Goal: Transaction & Acquisition: Purchase product/service

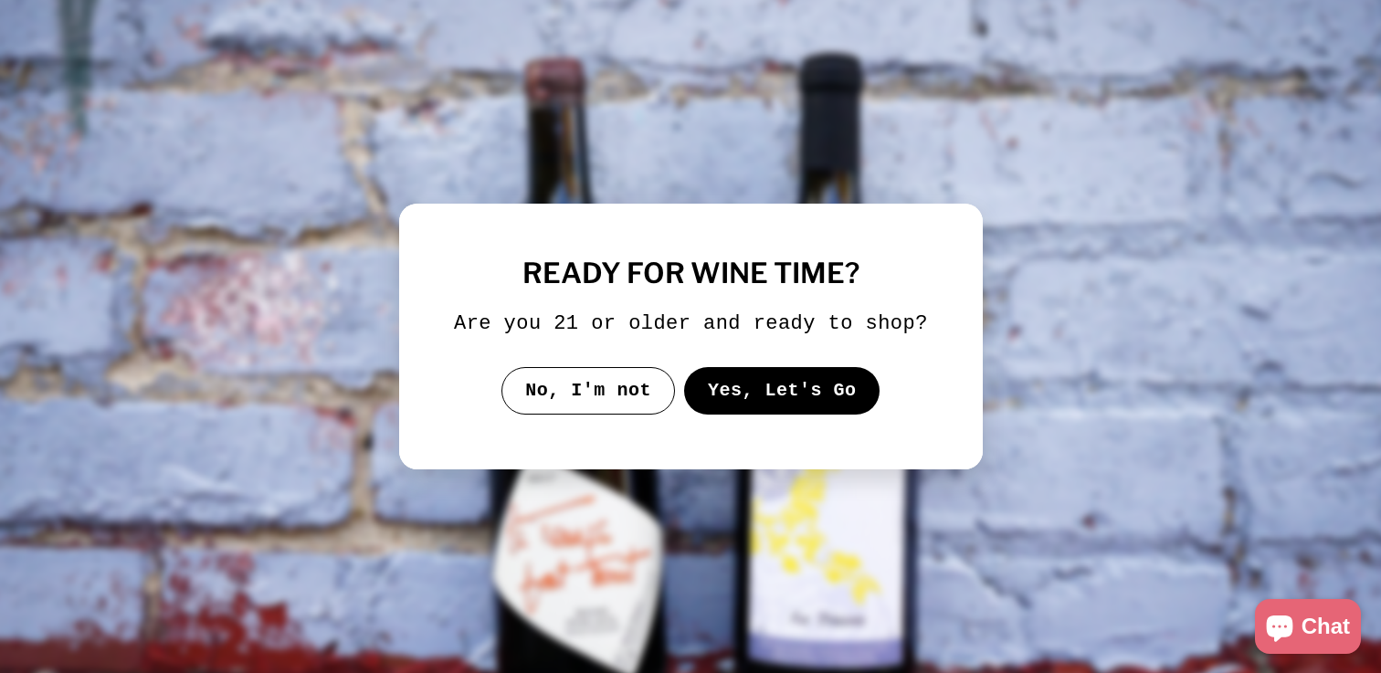
click at [738, 415] on button "Yes, Let's Go" at bounding box center [781, 390] width 196 height 47
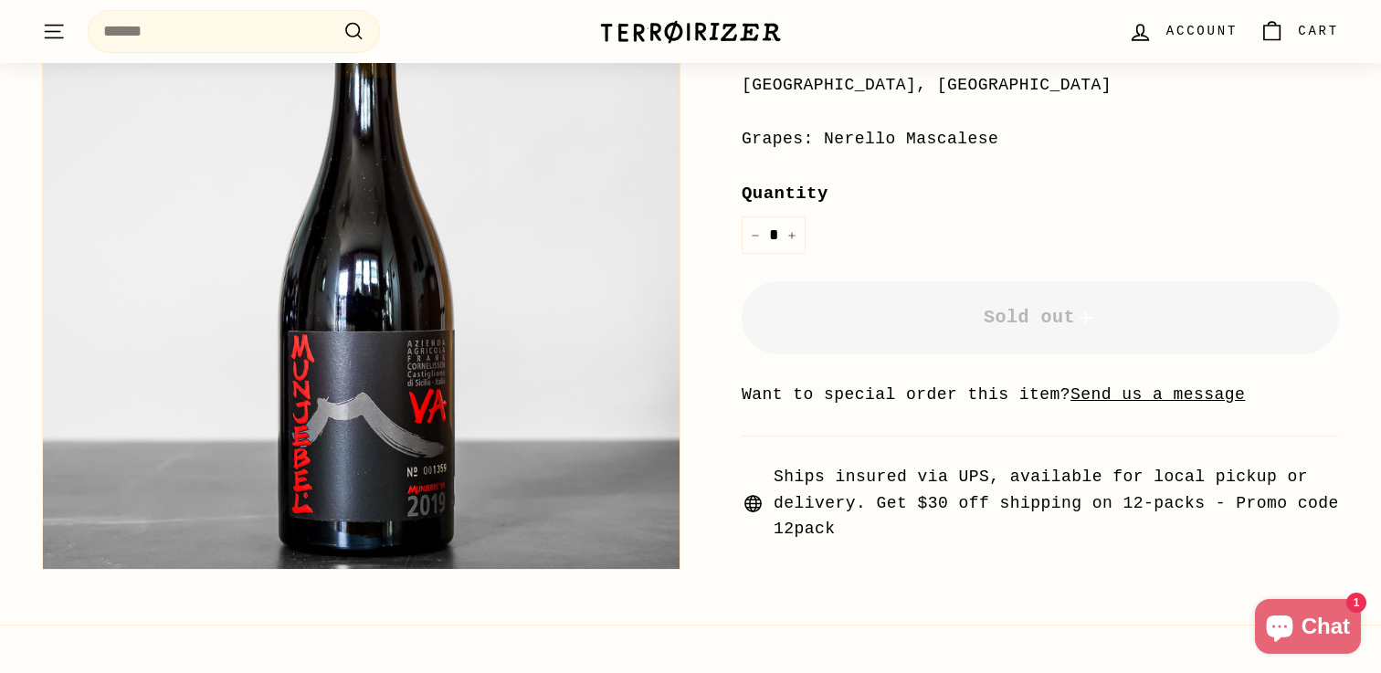
scroll to position [470, 0]
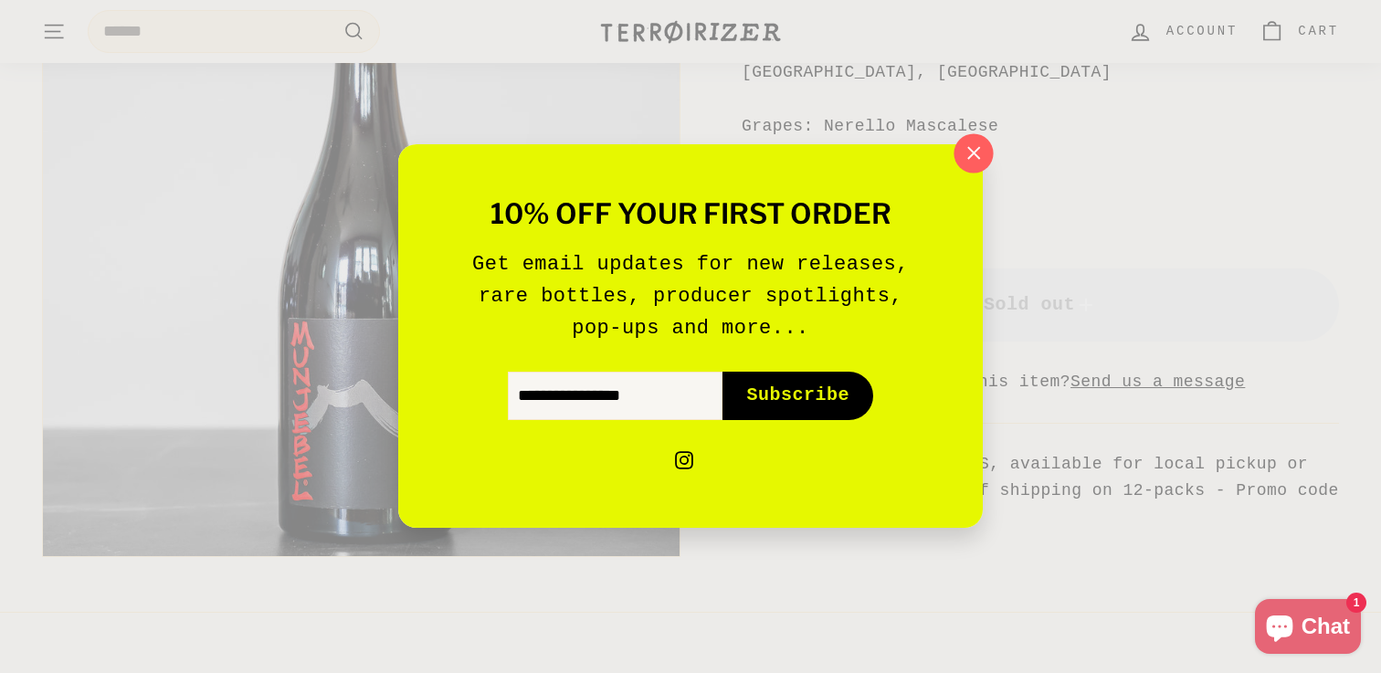
click at [975, 145] on icon "button" at bounding box center [973, 153] width 27 height 27
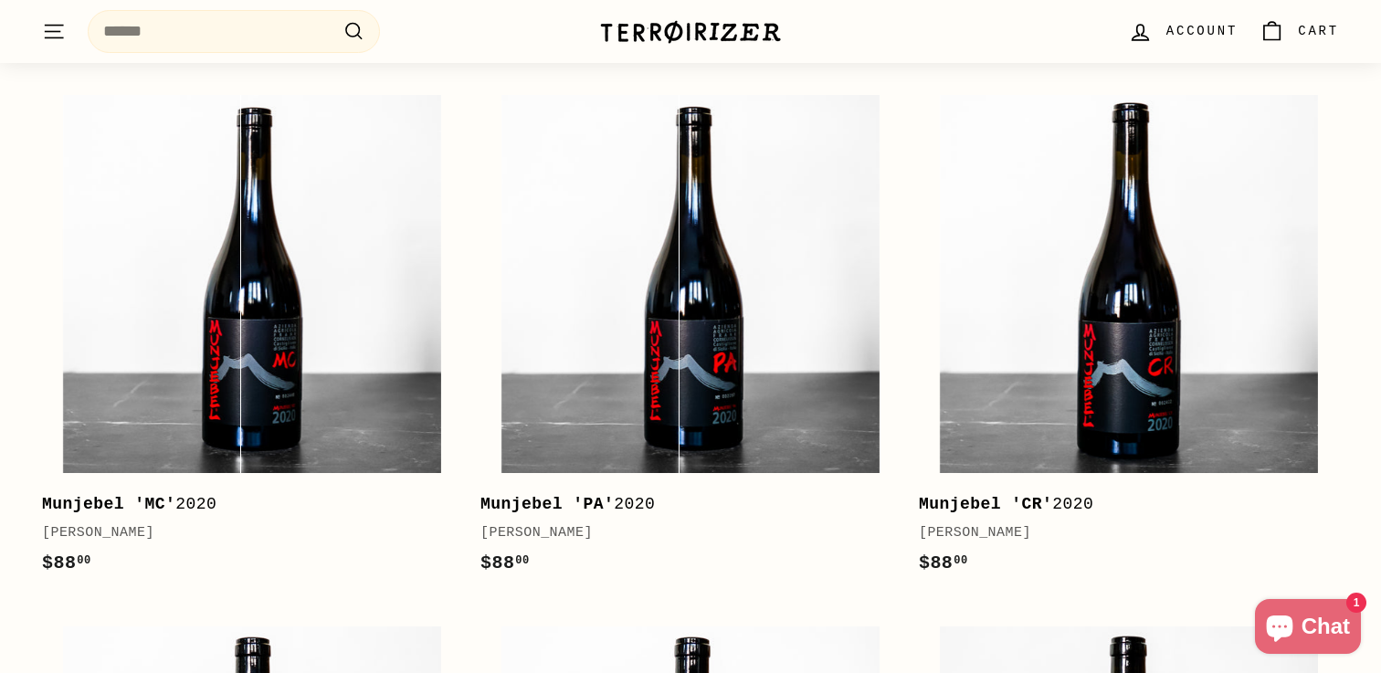
scroll to position [2727, 0]
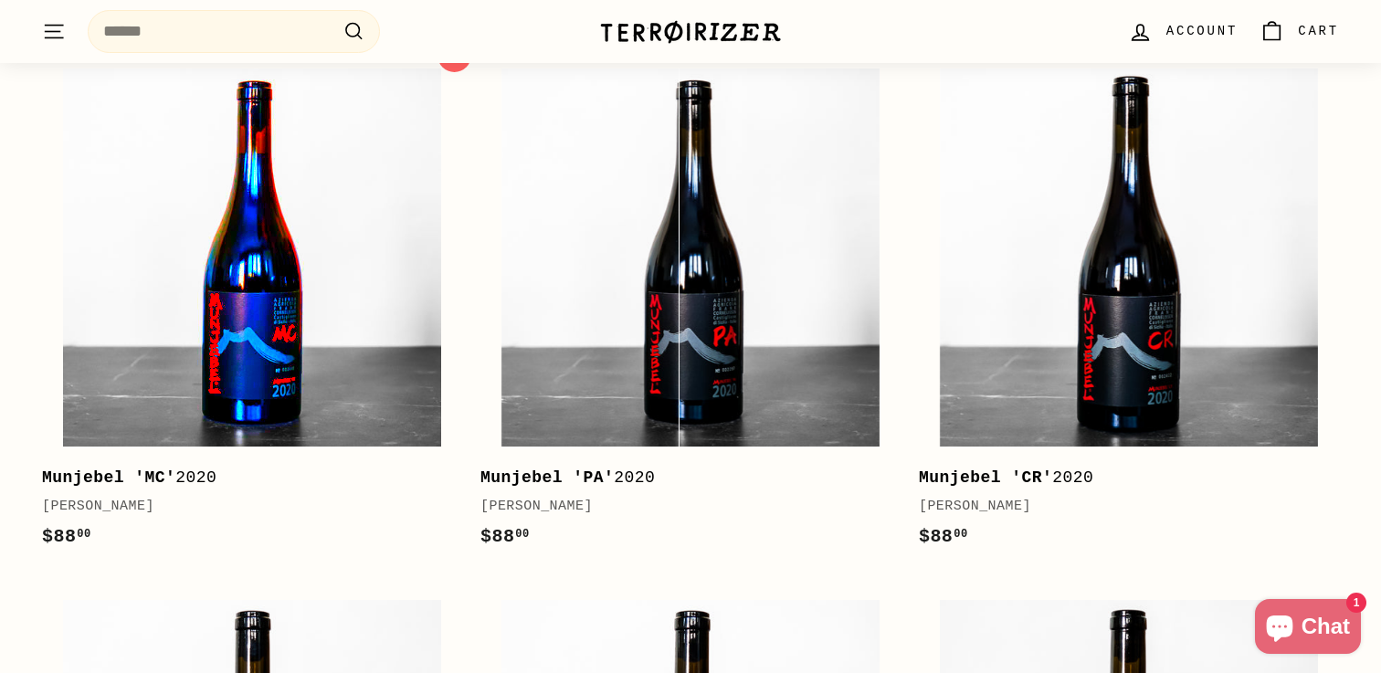
click at [418, 360] on img at bounding box center [252, 258] width 378 height 378
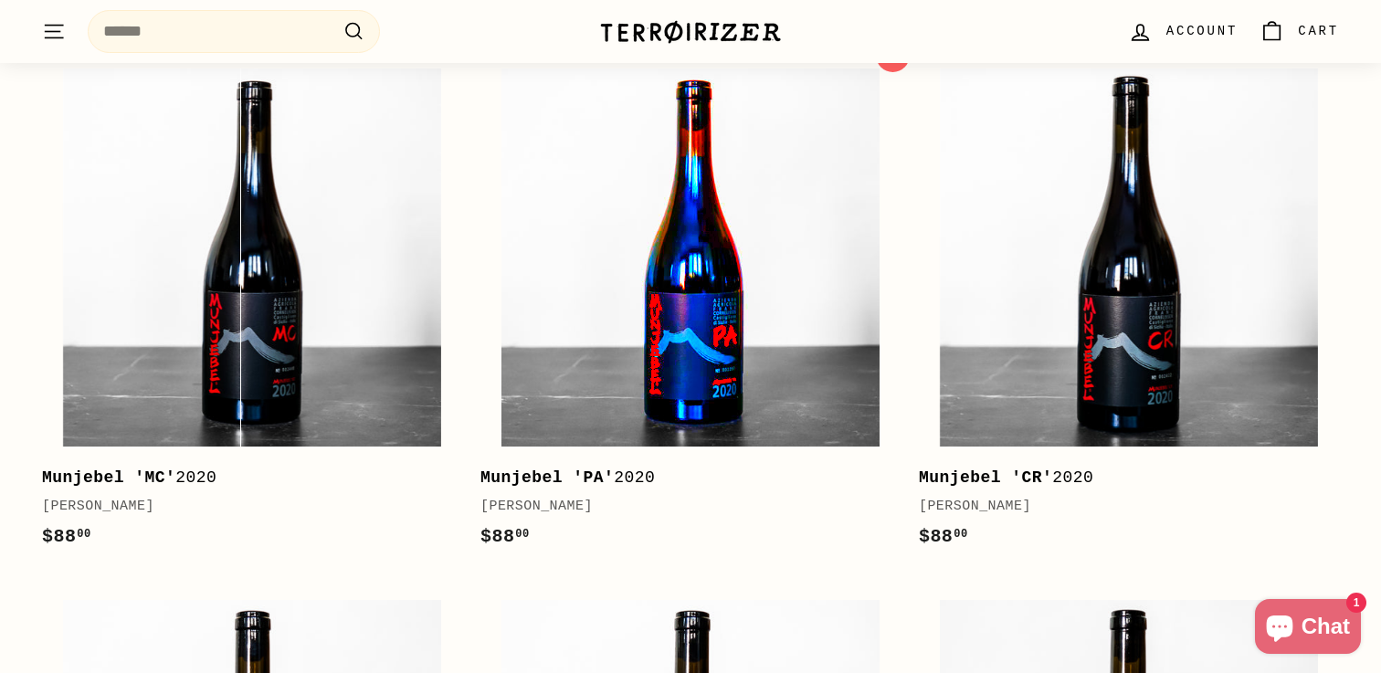
click at [534, 258] on img at bounding box center [690, 258] width 378 height 378
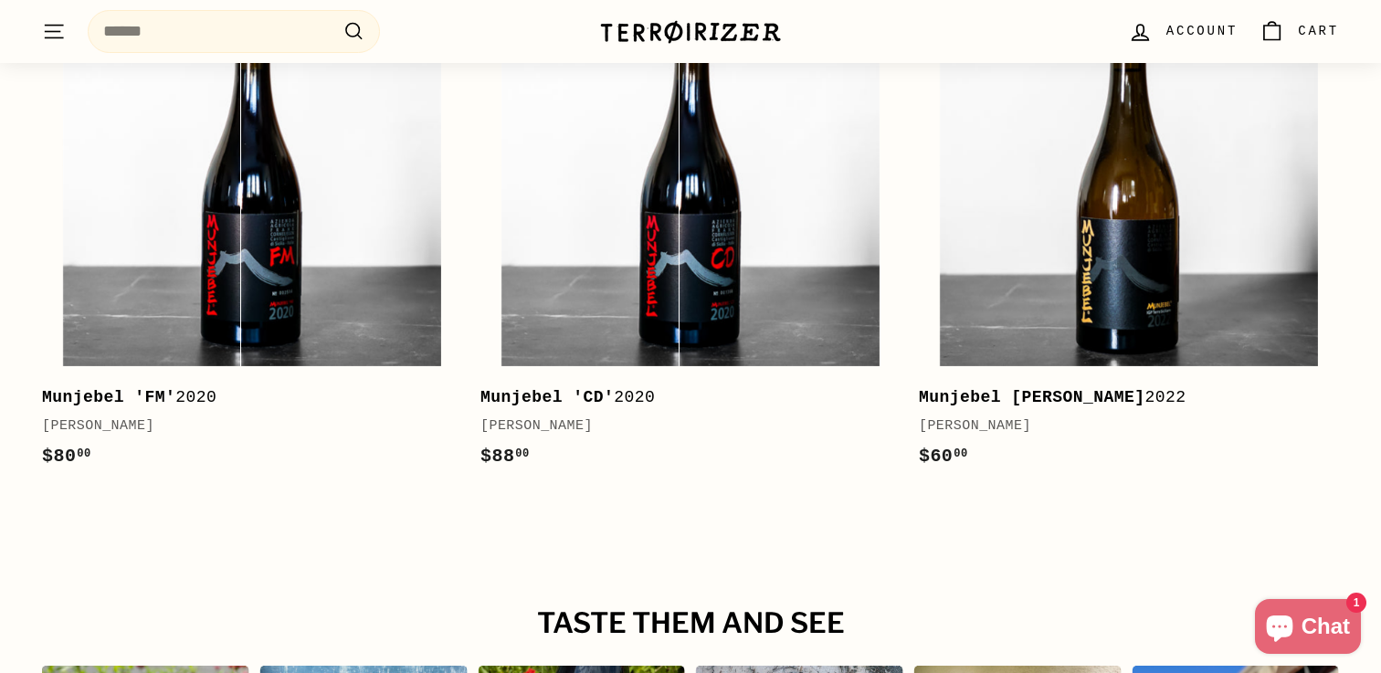
scroll to position [3337, 0]
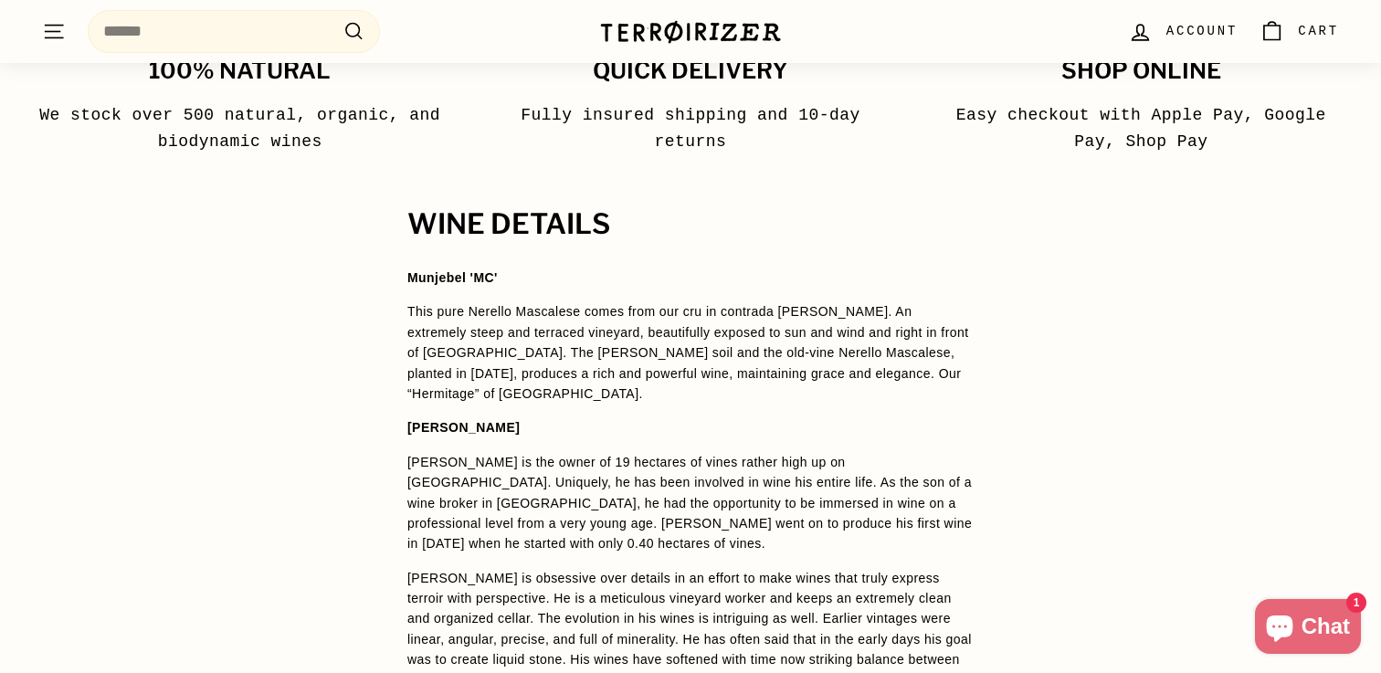
scroll to position [1190, 0]
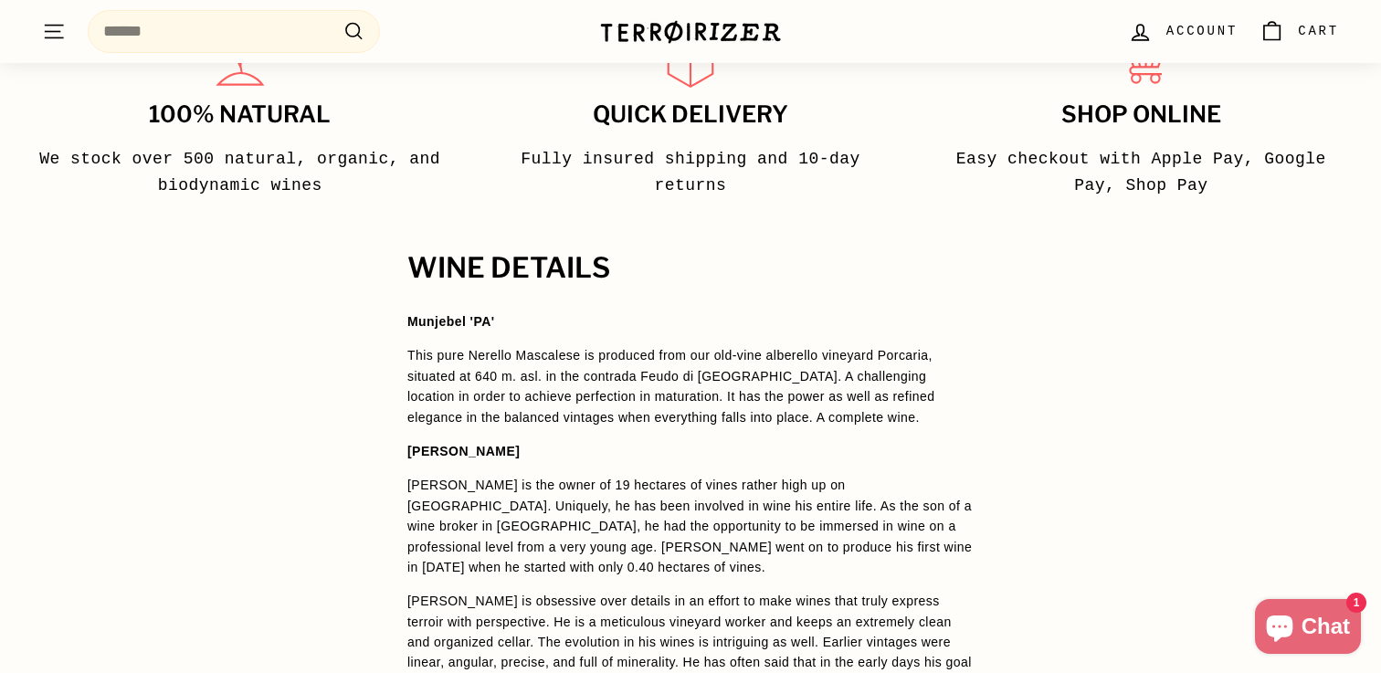
scroll to position [1218, 0]
